Goal: Task Accomplishment & Management: Manage account settings

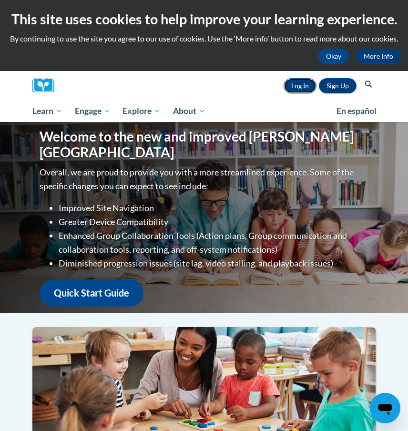
click at [294, 86] on link "Log In" at bounding box center [299, 85] width 33 height 15
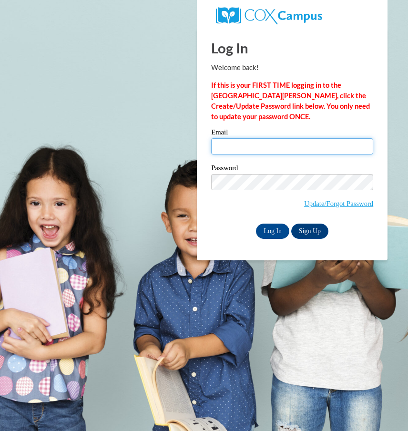
click at [232, 142] on input "Email" at bounding box center [292, 146] width 162 height 16
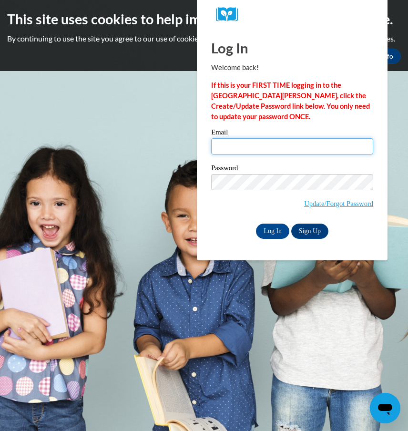
type input "[EMAIL_ADDRESS][DOMAIN_NAME]"
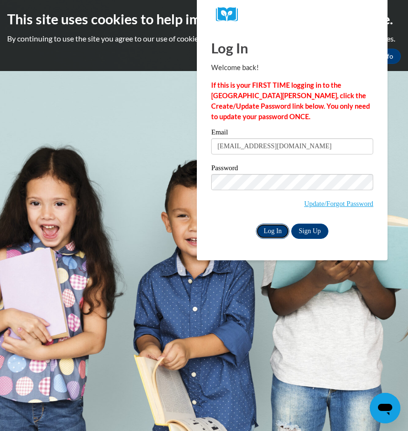
click at [266, 233] on input "Log In" at bounding box center [272, 230] width 33 height 15
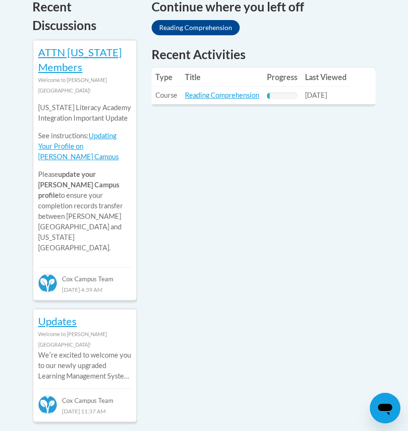
scroll to position [451, 0]
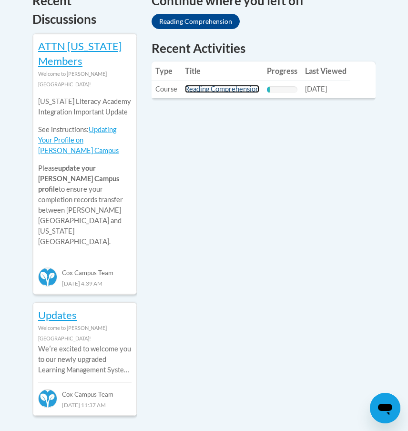
click at [212, 90] on link "Reading Comprehension" at bounding box center [222, 89] width 74 height 8
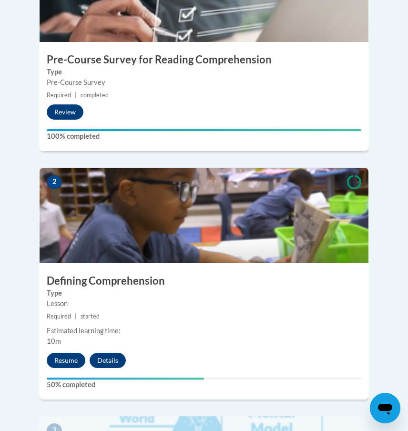
scroll to position [403, 0]
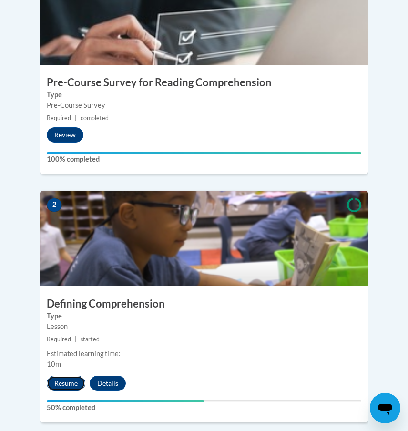
click at [66, 375] on button "Resume" at bounding box center [66, 382] width 39 height 15
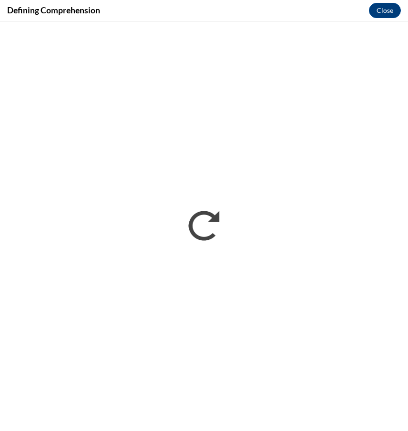
scroll to position [0, 0]
